Goal: Information Seeking & Learning: Learn about a topic

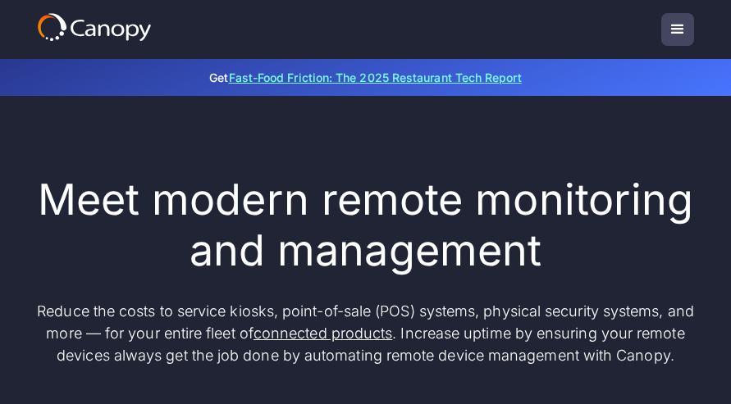
click at [405, 77] on link "Fast-Food Friction: The 2025 Restaurant Tech Report" at bounding box center [375, 78] width 293 height 14
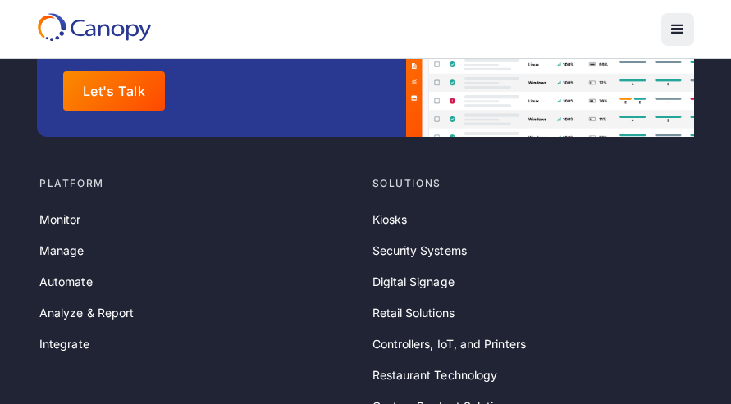
scroll to position [2132, 0]
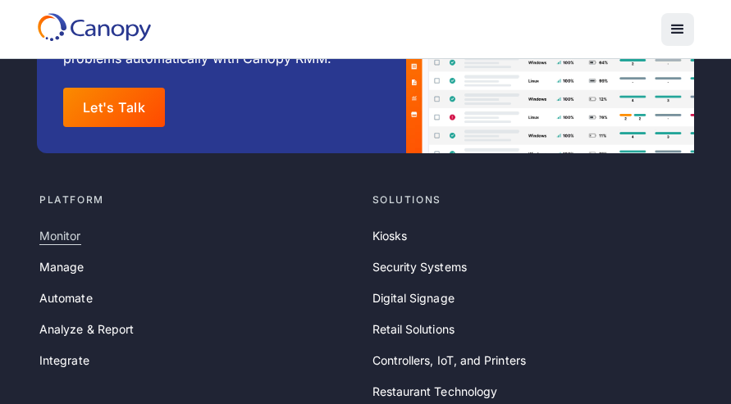
click at [57, 227] on link "Monitor" at bounding box center [60, 236] width 42 height 18
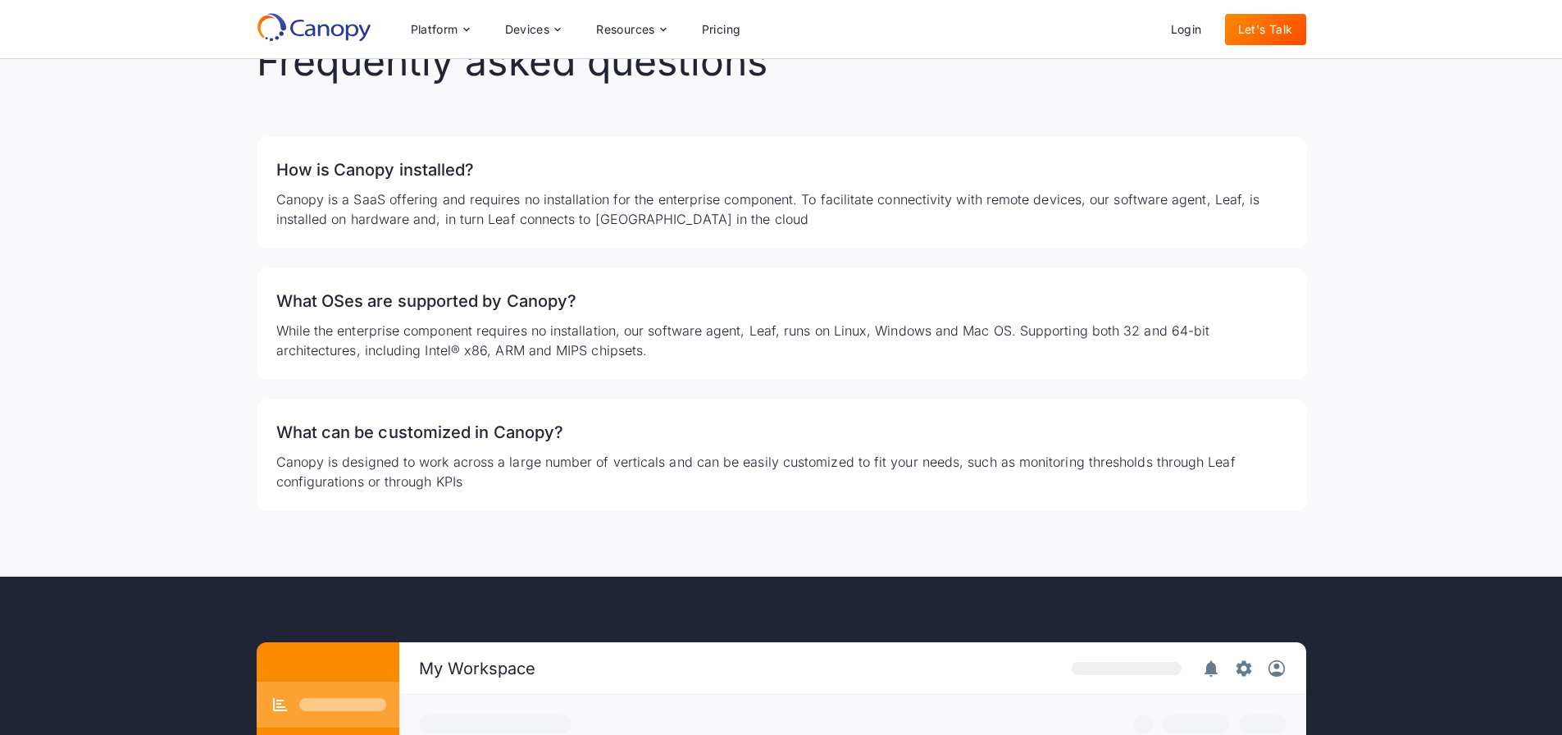
scroll to position [3038, 0]
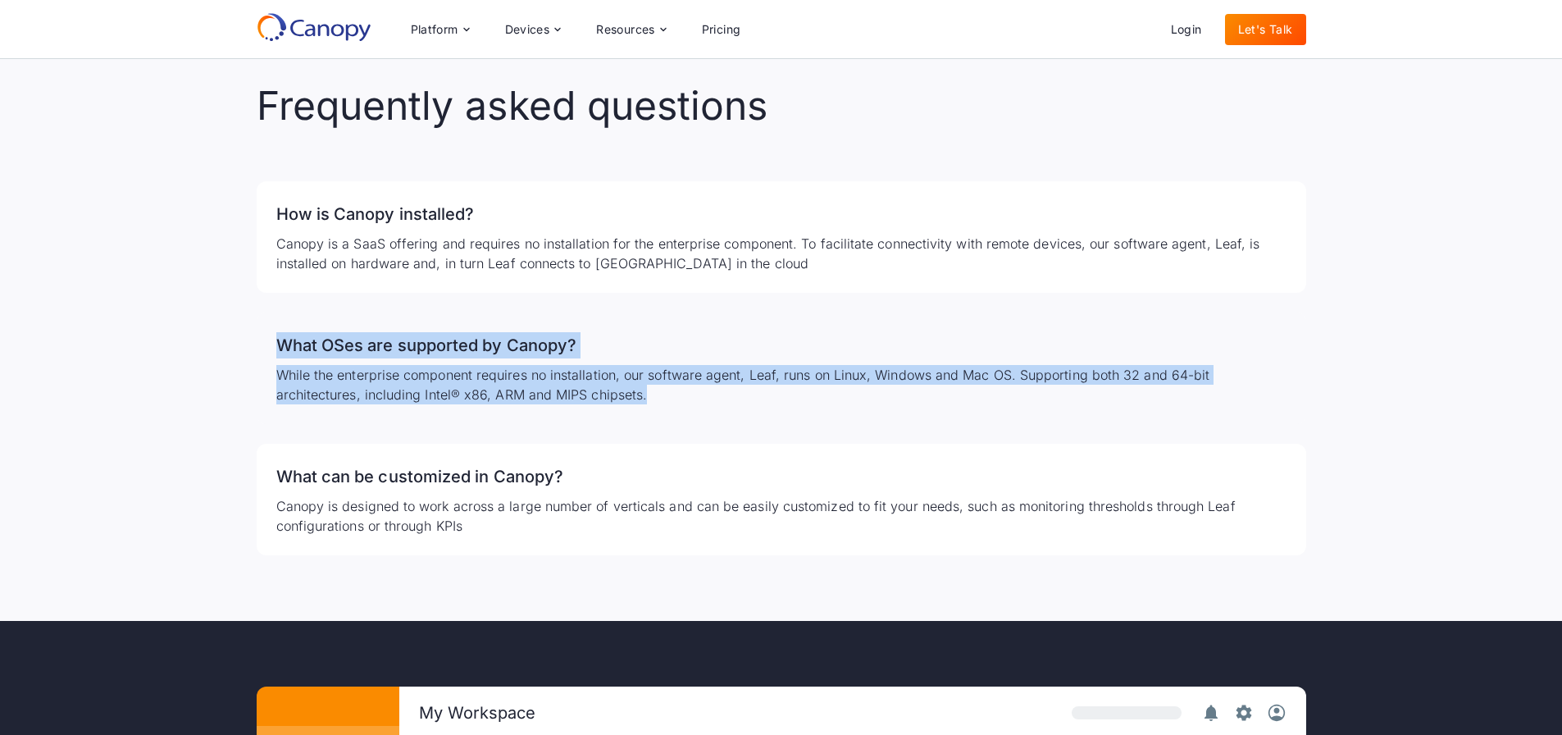
drag, startPoint x: 278, startPoint y: 322, endPoint x: 656, endPoint y: 381, distance: 382.6
click at [656, 381] on div "What OSes are supported by Canopy? While the enterprise component requires no i…" at bounding box center [782, 368] width 1050 height 112
copy div "What OSes are supported by Canopy? While the enterprise component requires no i…"
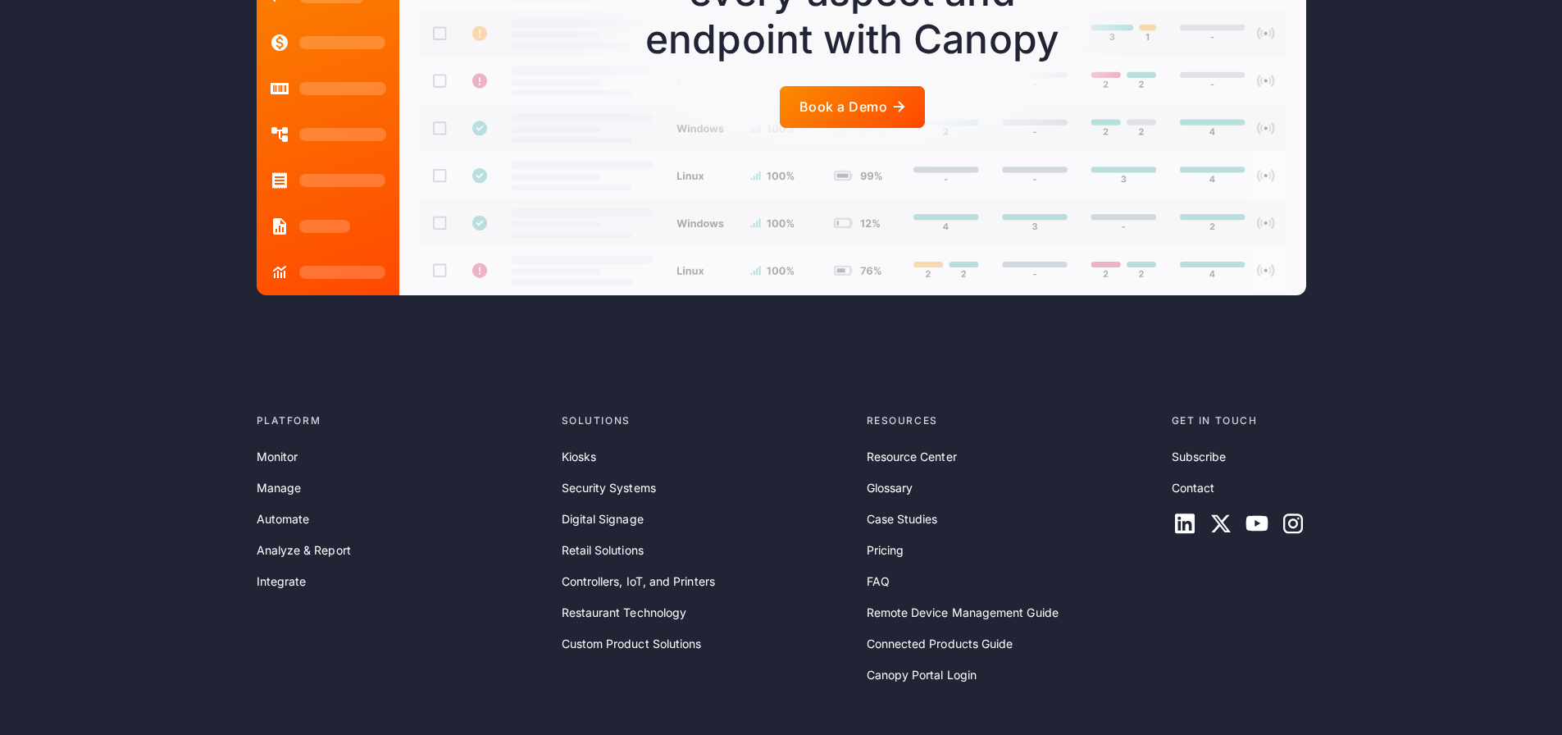
scroll to position [4022, 0]
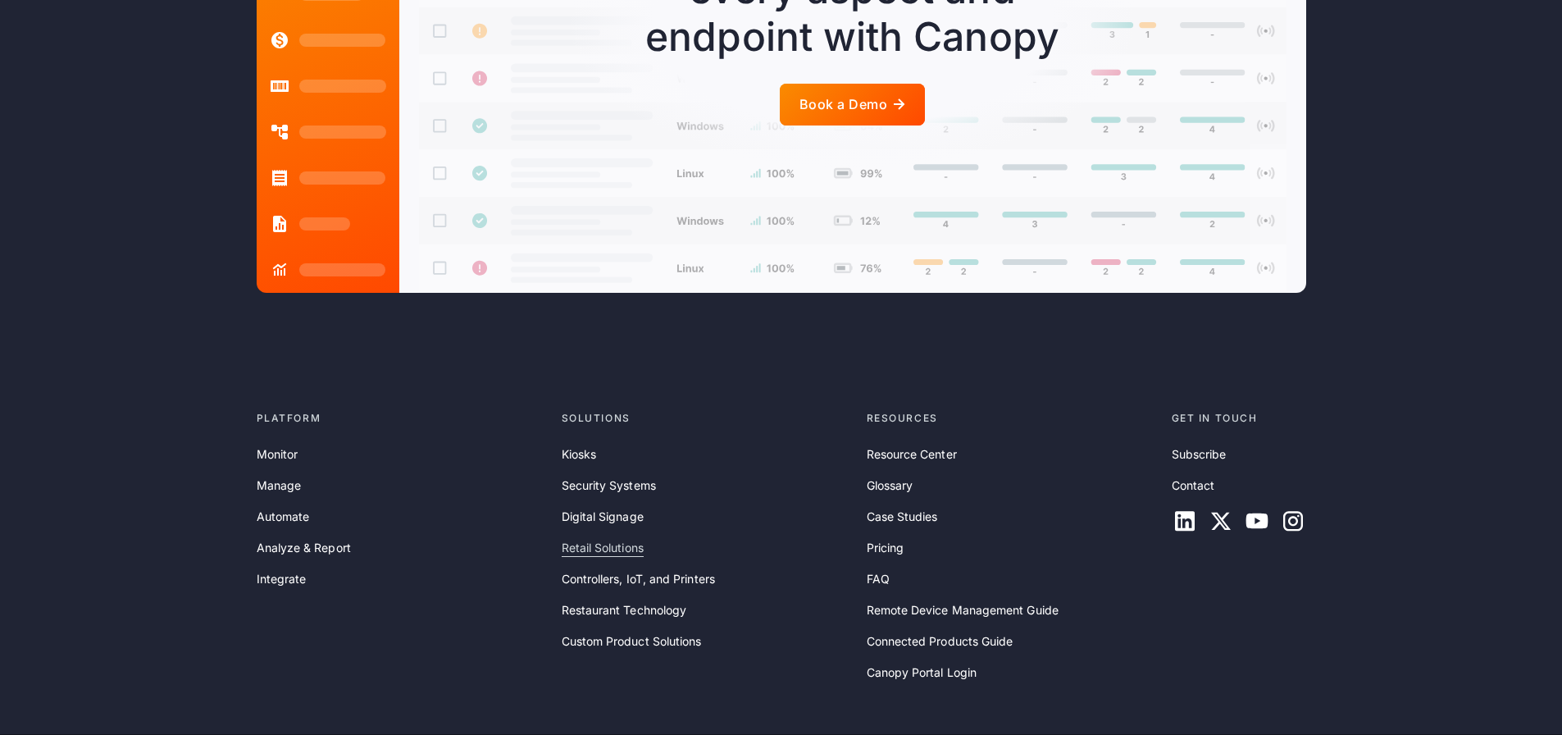
click at [610, 391] on link "Retail Solutions" at bounding box center [603, 548] width 82 height 18
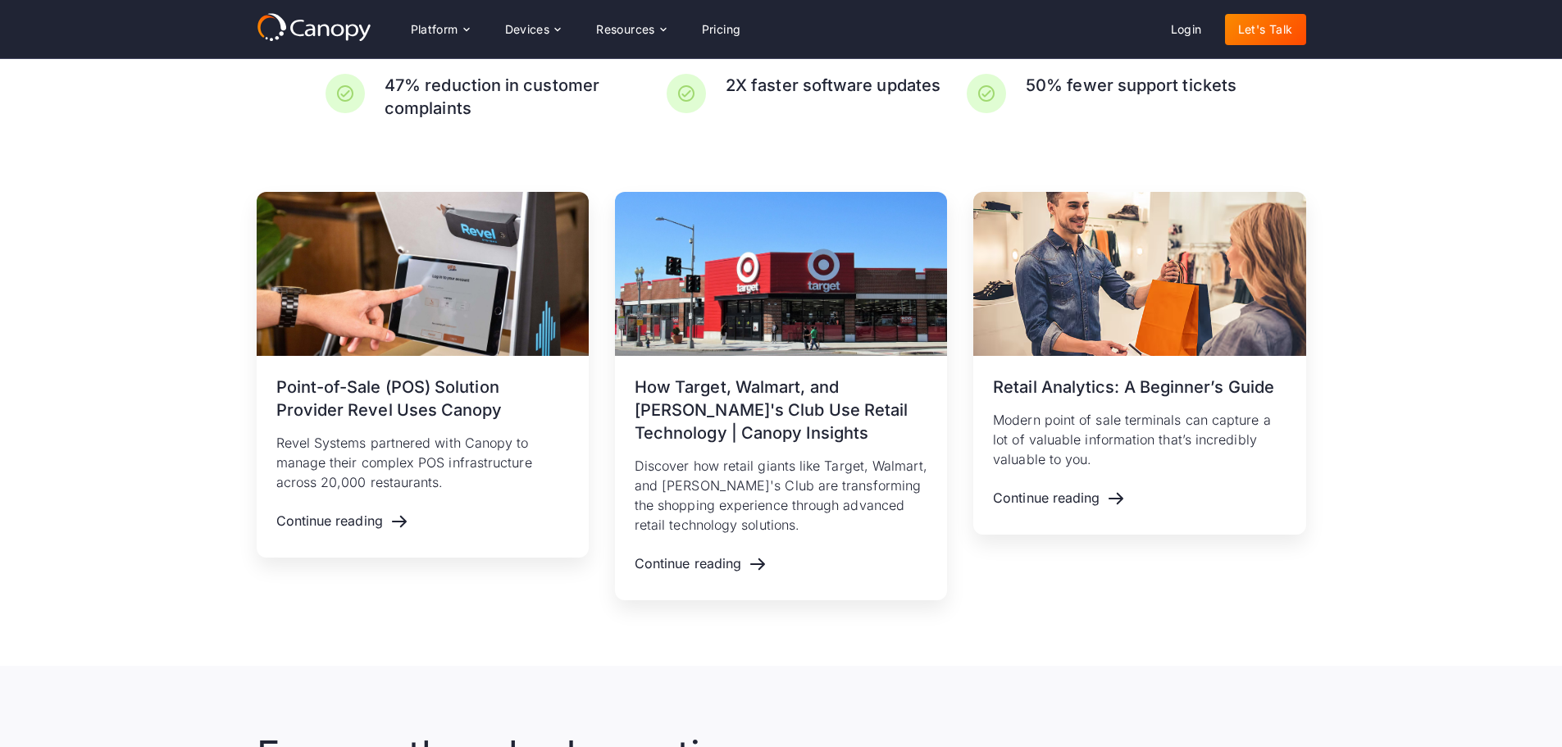
scroll to position [3116, 0]
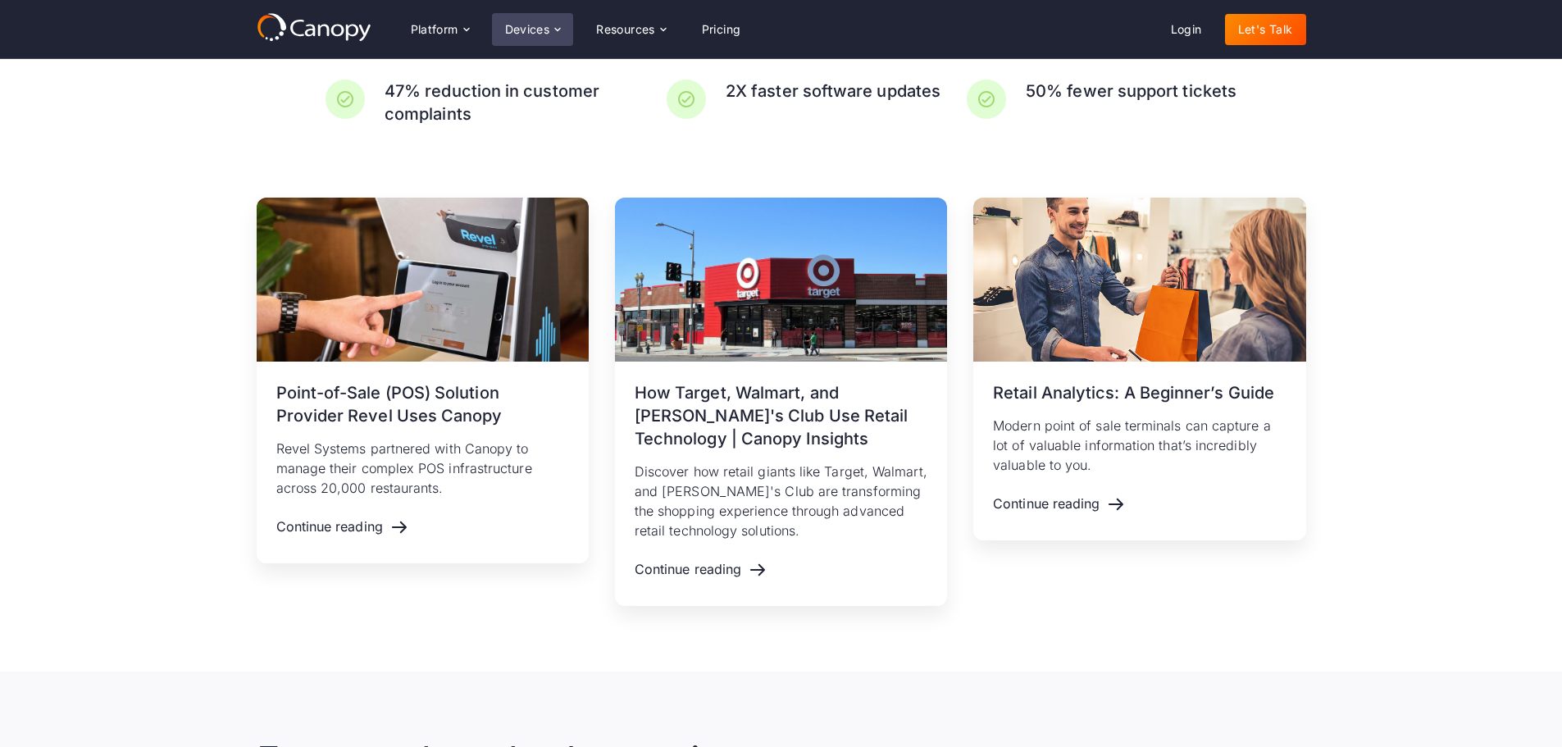
click at [545, 30] on div "Devices" at bounding box center [527, 29] width 45 height 11
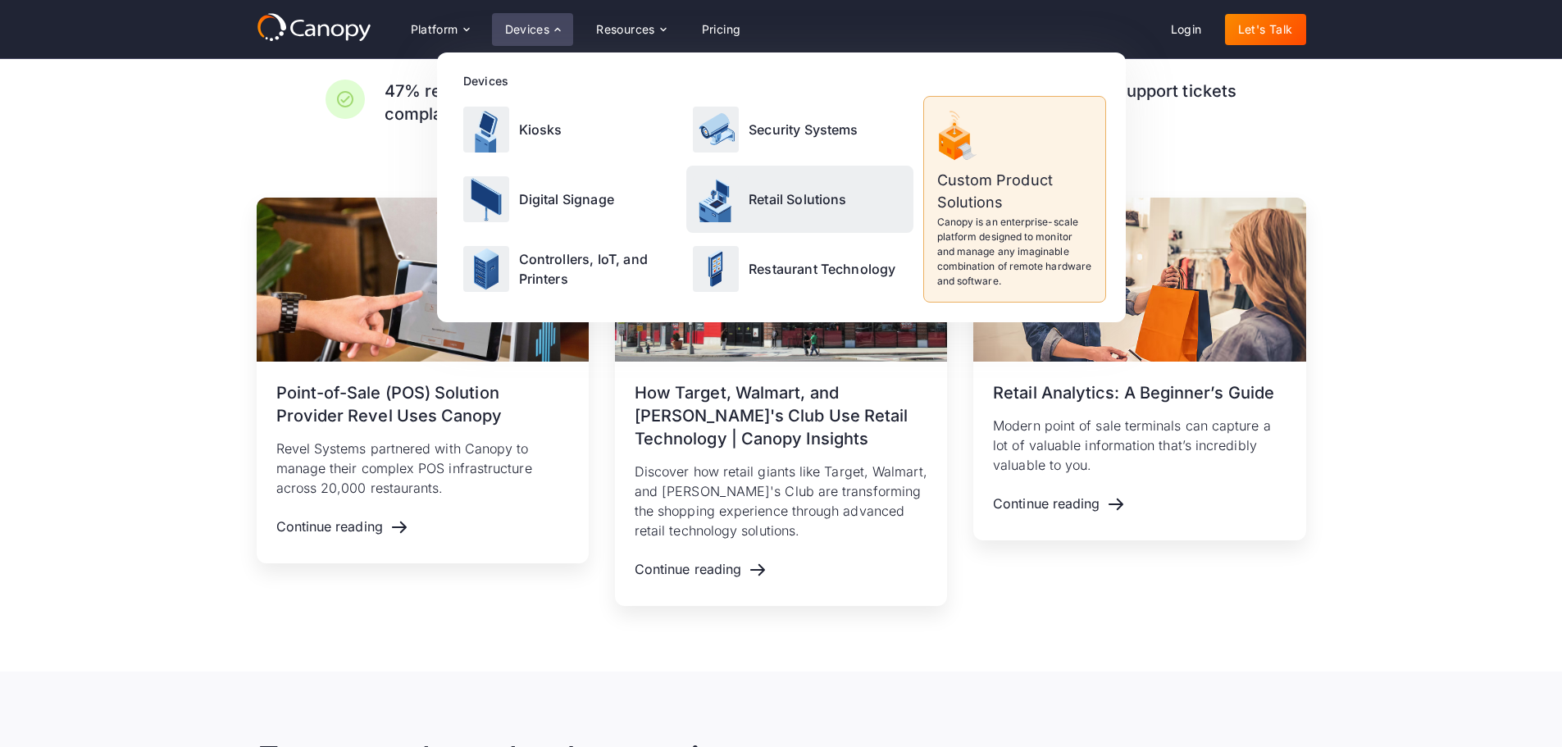
click at [772, 201] on p "Retail Solutions" at bounding box center [798, 199] width 98 height 20
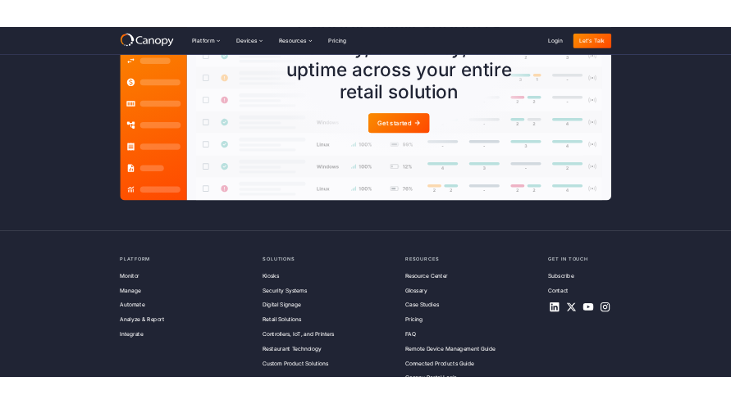
scroll to position [4494, 0]
